Goal: Task Accomplishment & Management: Use online tool/utility

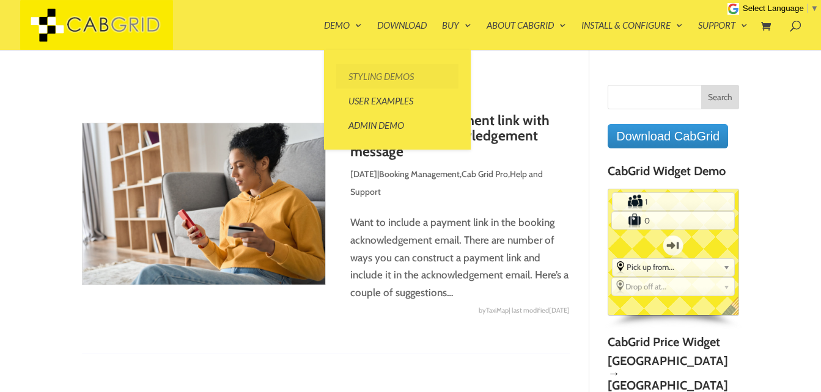
click at [392, 81] on link "Styling Demos" at bounding box center [397, 76] width 122 height 24
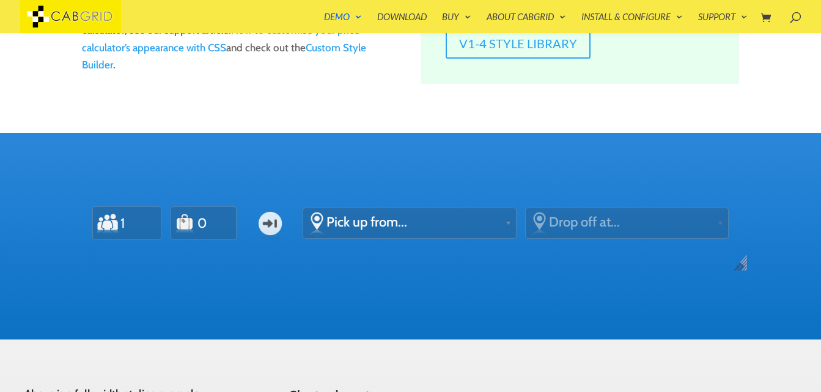
scroll to position [342, 0]
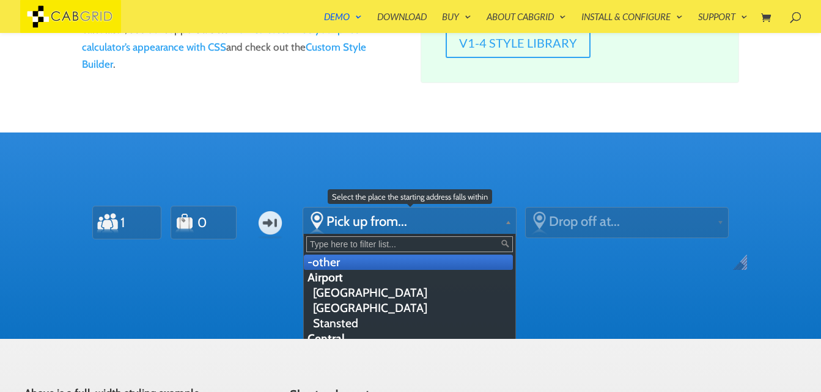
click at [422, 225] on span "Pick up from..." at bounding box center [412, 221] width 173 height 17
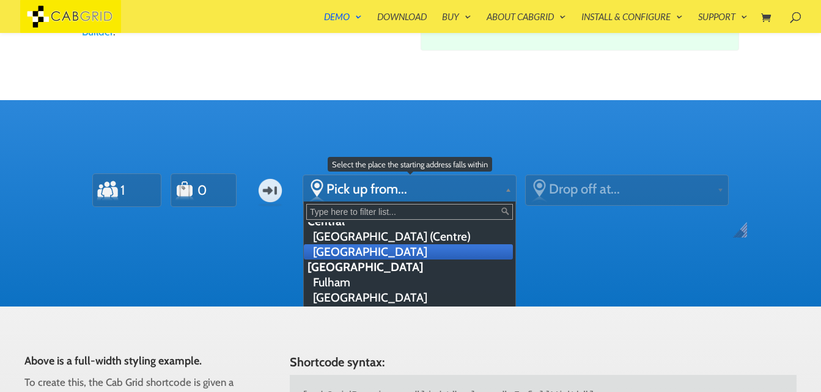
scroll to position [86, 0]
click at [350, 254] on li "[GEOGRAPHIC_DATA]" at bounding box center [408, 251] width 209 height 15
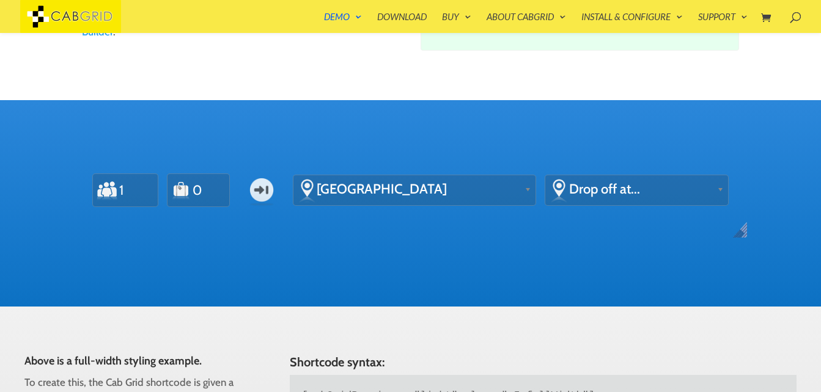
scroll to position [0, 0]
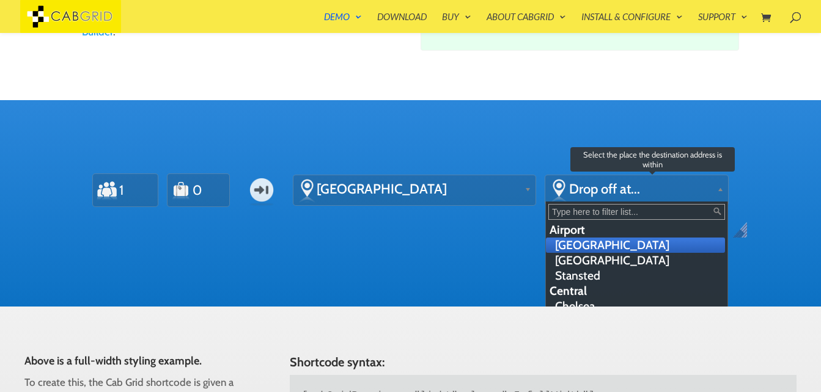
click at [609, 197] on span "Drop off at..." at bounding box center [641, 189] width 144 height 17
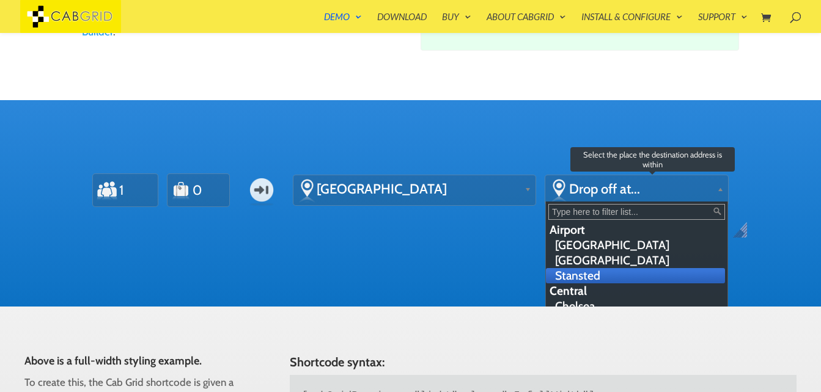
click at [562, 272] on li "Stansted" at bounding box center [635, 275] width 179 height 15
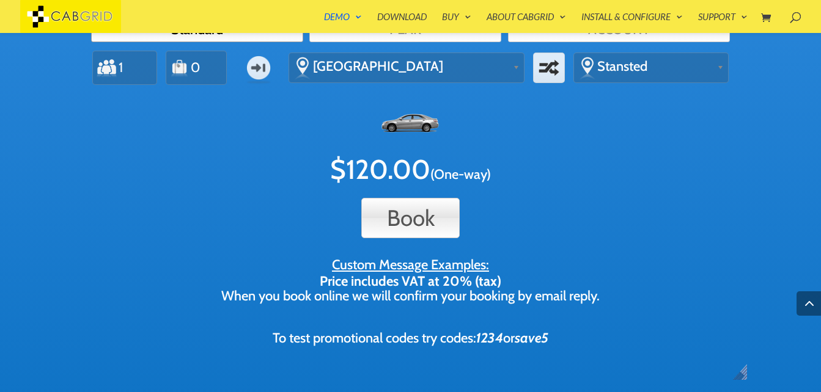
scroll to position [528, 0]
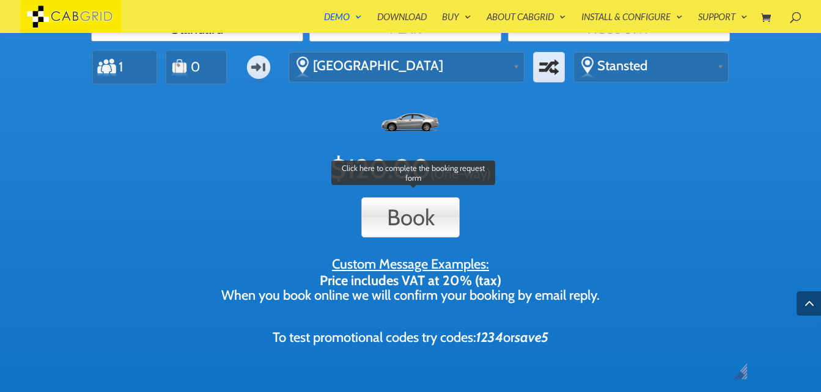
click at [422, 214] on button "Book" at bounding box center [410, 217] width 98 height 40
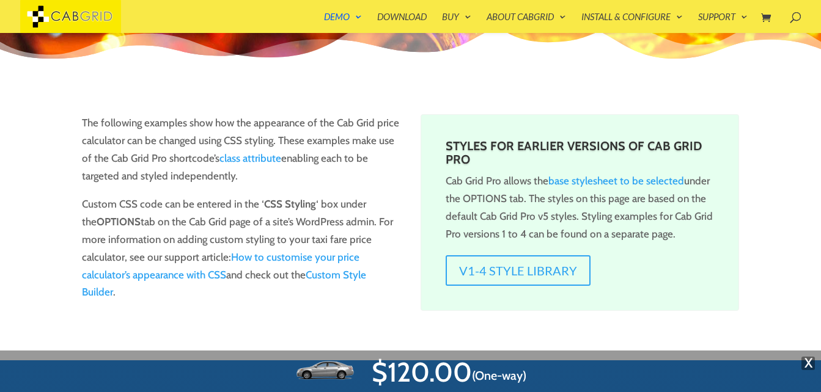
scroll to position [114, 0]
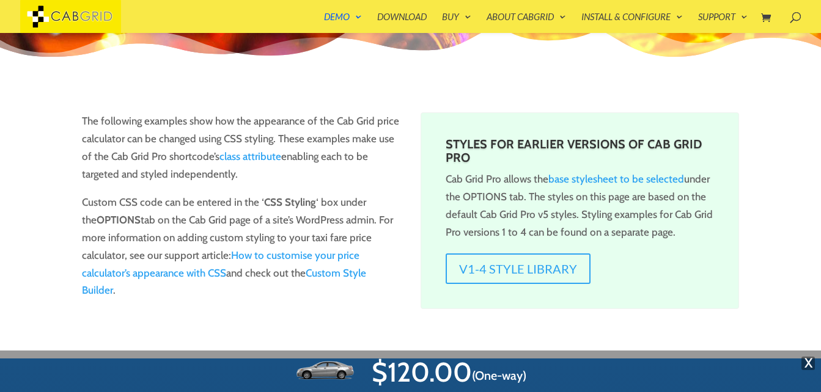
click at [810, 365] on span "X" at bounding box center [807, 363] width 13 height 13
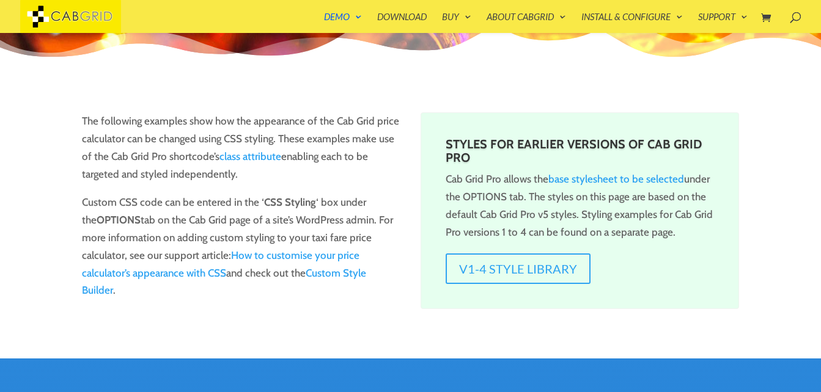
scroll to position [0, 0]
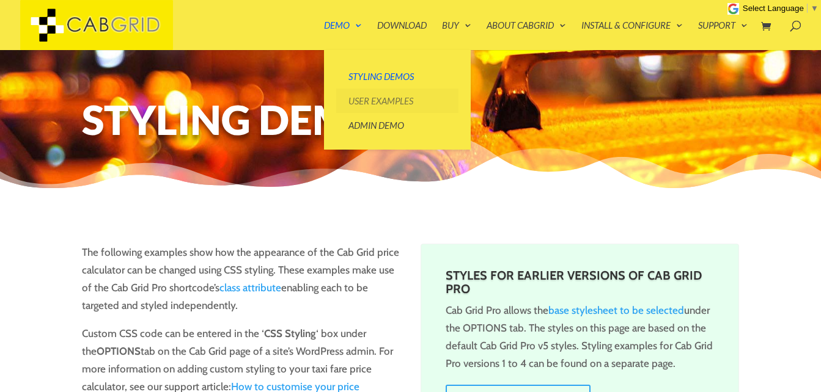
click at [365, 103] on link "User Examples" at bounding box center [397, 101] width 122 height 24
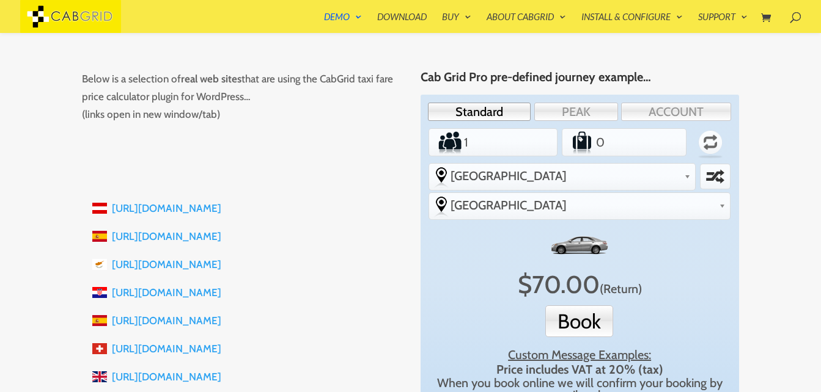
scroll to position [156, 0]
click at [154, 213] on link "[URL][DOMAIN_NAME]" at bounding box center [166, 209] width 109 height 12
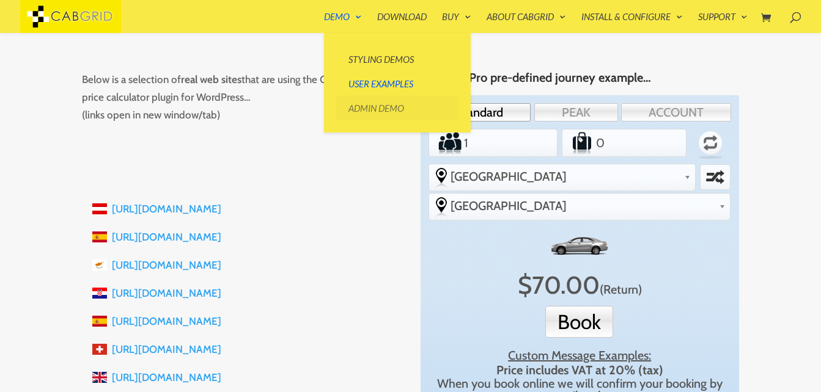
click at [362, 110] on link "Admin Demo" at bounding box center [397, 108] width 122 height 24
